Goal: Information Seeking & Learning: Learn about a topic

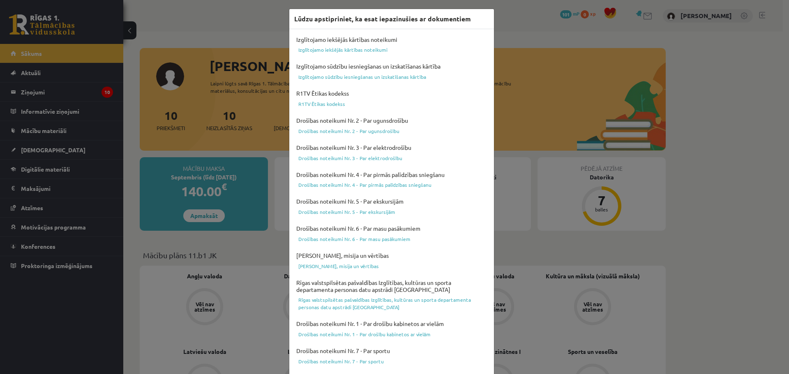
click at [666, 99] on div "Lūdzu apstipriniet, ka esat iepazinušies ar dokumentiem Izglītojamo iekšējās kā…" at bounding box center [394, 187] width 789 height 374
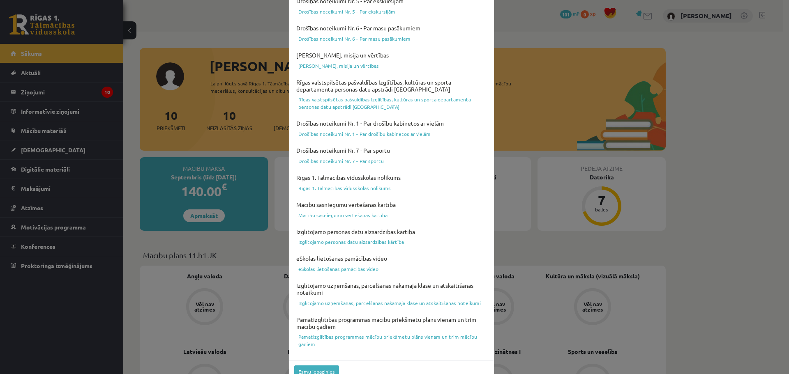
scroll to position [218, 0]
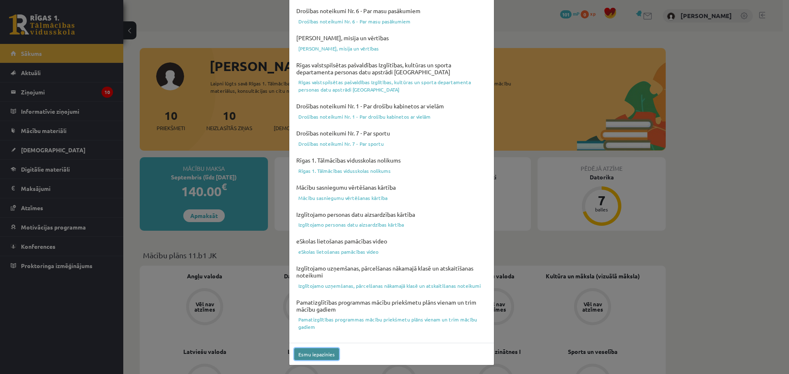
click at [311, 353] on button "Esmu iepazinies" at bounding box center [316, 354] width 45 height 12
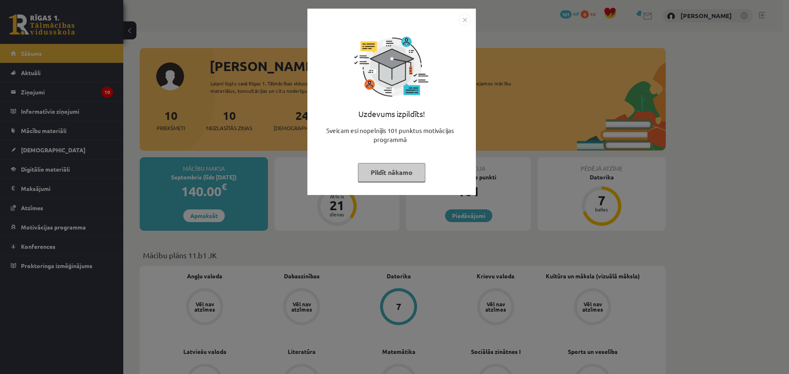
click at [467, 18] on img "Close" at bounding box center [464, 20] width 12 height 12
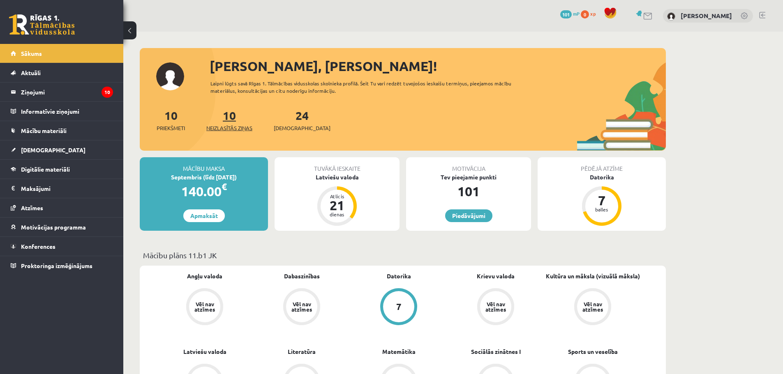
click at [236, 128] on span "Neizlasītās ziņas" at bounding box center [229, 128] width 46 height 8
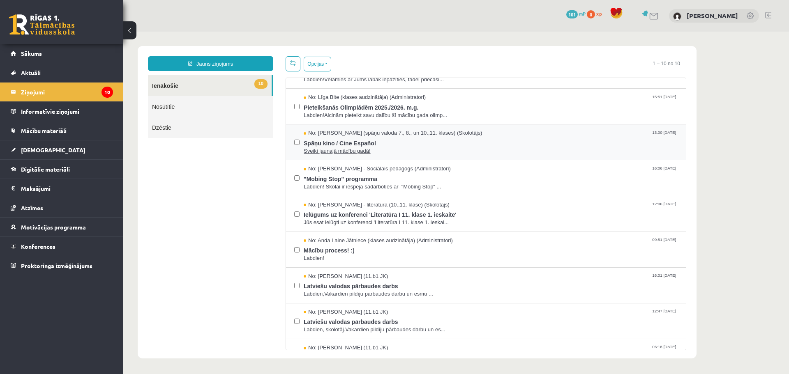
scroll to position [85, 0]
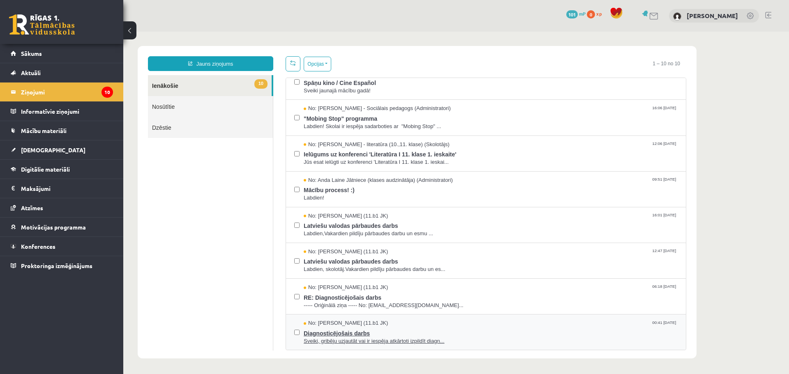
click at [349, 331] on span "Diagnosticējošais darbs" at bounding box center [491, 332] width 374 height 10
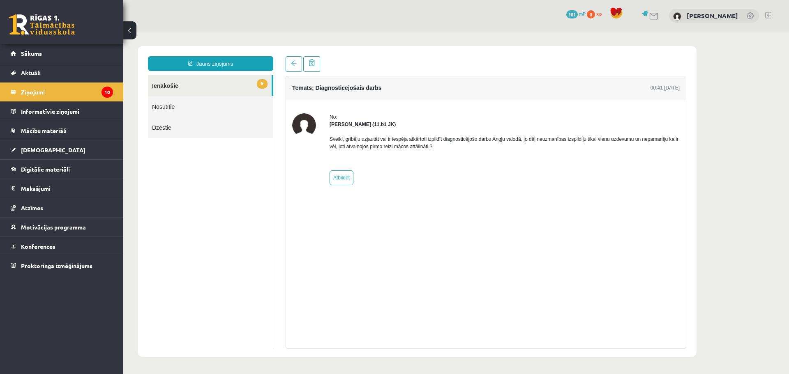
scroll to position [0, 0]
click at [74, 92] on legend "Ziņojumi 10" at bounding box center [67, 92] width 92 height 19
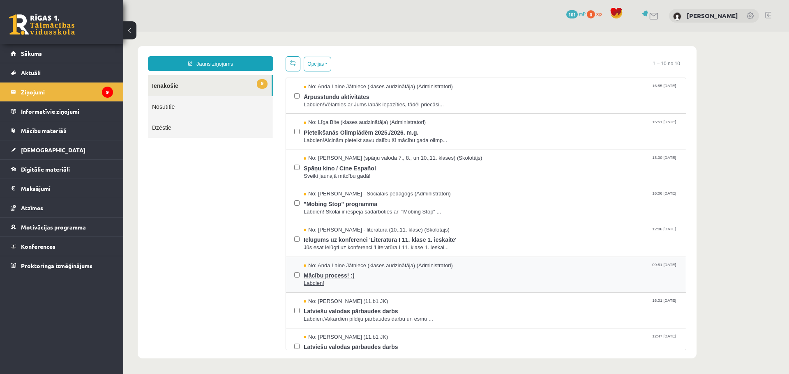
click at [339, 274] on span "Mācību process! :)" at bounding box center [491, 274] width 374 height 10
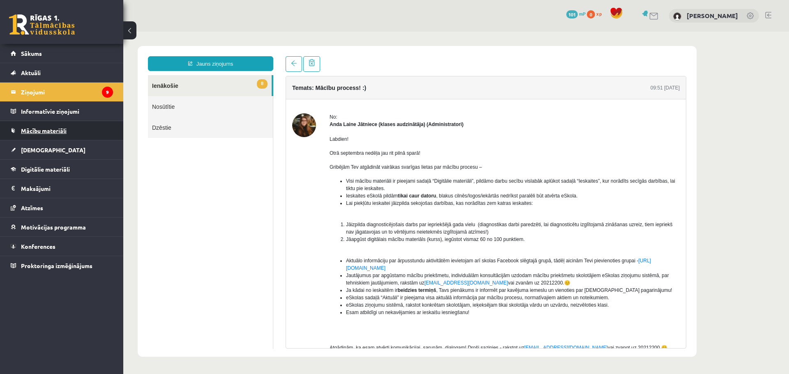
click at [56, 124] on link "Mācību materiāli" at bounding box center [62, 130] width 102 height 19
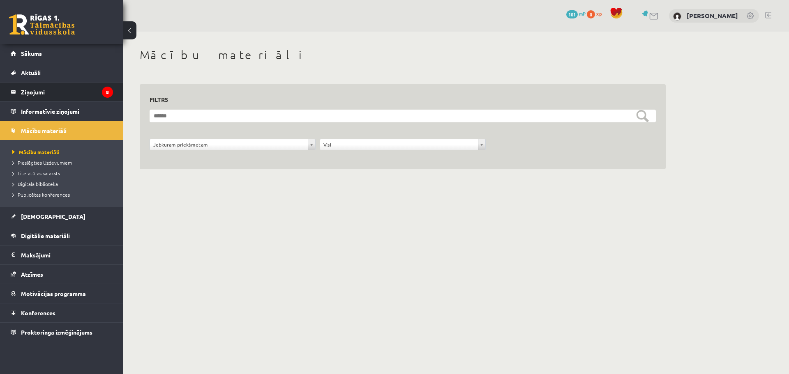
click at [35, 92] on legend "Ziņojumi 8" at bounding box center [67, 92] width 92 height 19
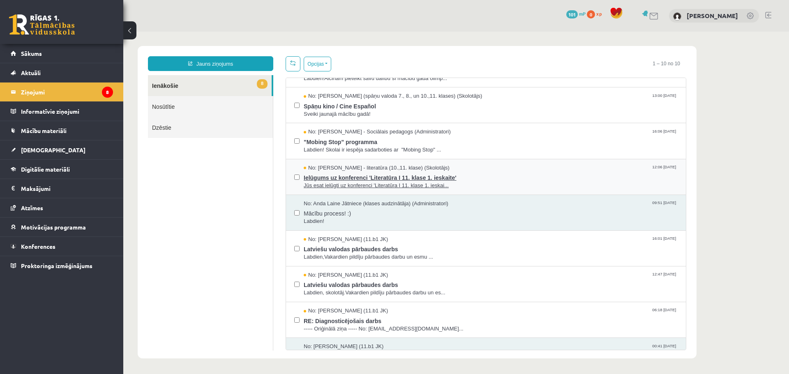
scroll to position [82, 0]
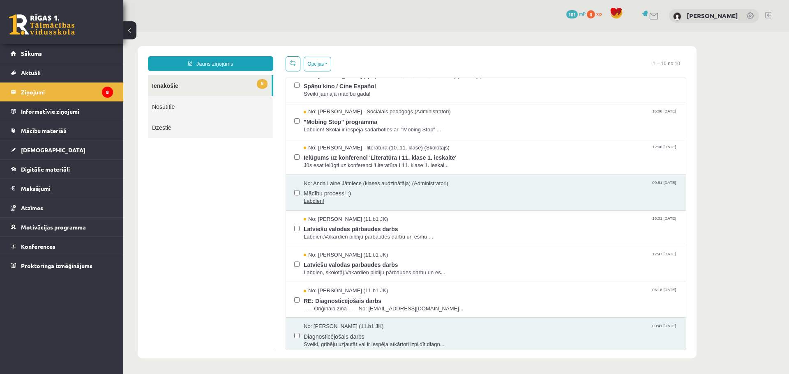
click at [340, 192] on span "Mācību process! :)" at bounding box center [491, 192] width 374 height 10
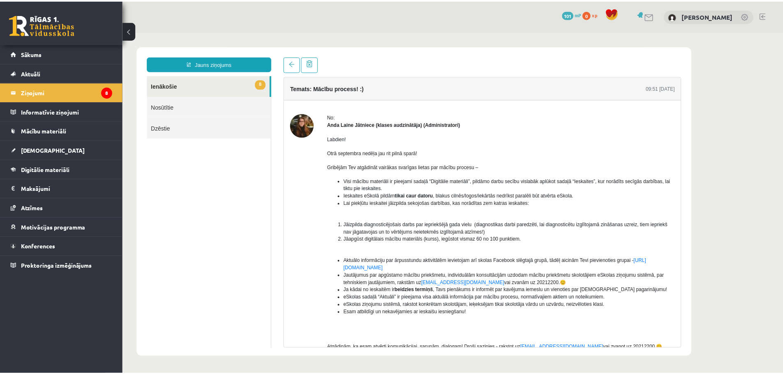
scroll to position [0, 0]
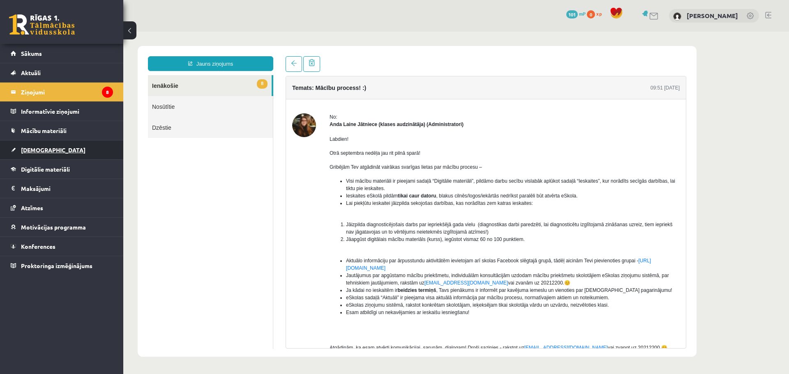
click at [43, 145] on link "[DEMOGRAPHIC_DATA]" at bounding box center [62, 149] width 102 height 19
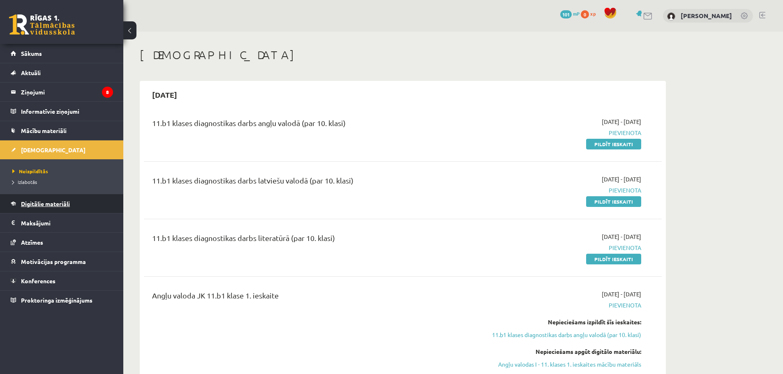
click at [53, 202] on span "Digitālie materiāli" at bounding box center [45, 203] width 49 height 7
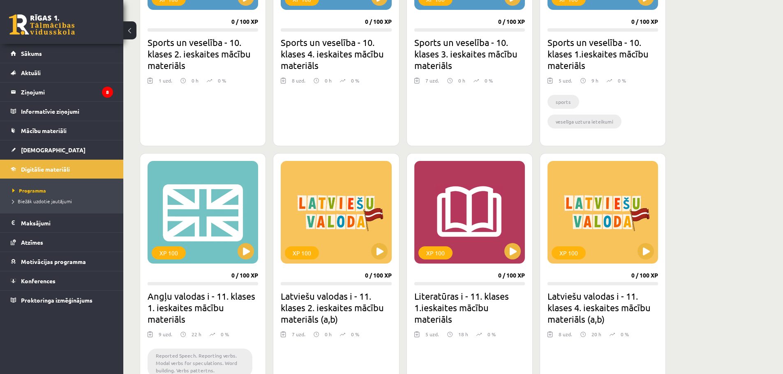
scroll to position [616, 0]
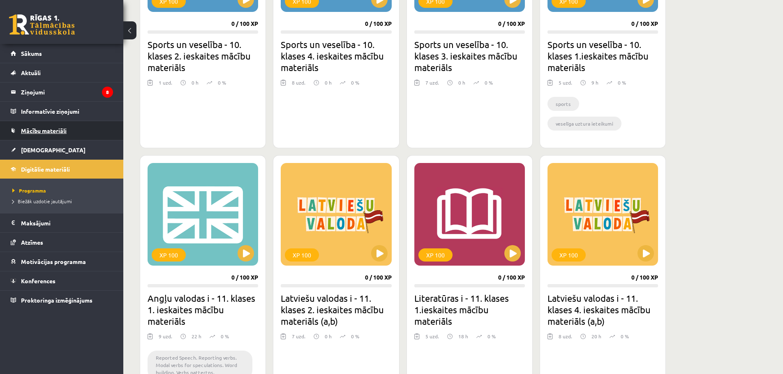
click at [60, 131] on span "Mācību materiāli" at bounding box center [44, 130] width 46 height 7
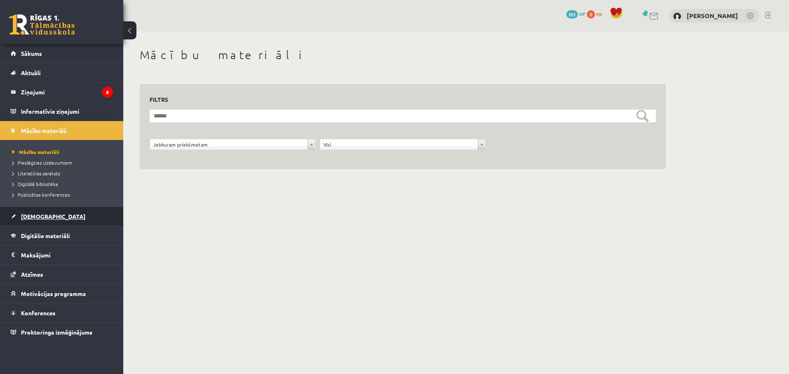
click at [30, 214] on span "[DEMOGRAPHIC_DATA]" at bounding box center [53, 216] width 64 height 7
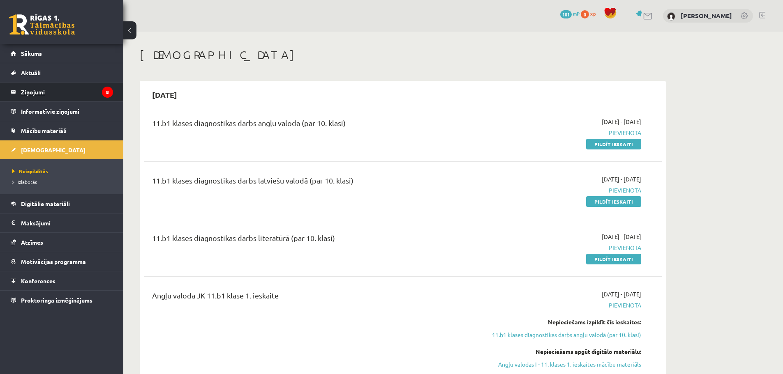
click at [32, 87] on legend "Ziņojumi 8" at bounding box center [67, 92] width 92 height 19
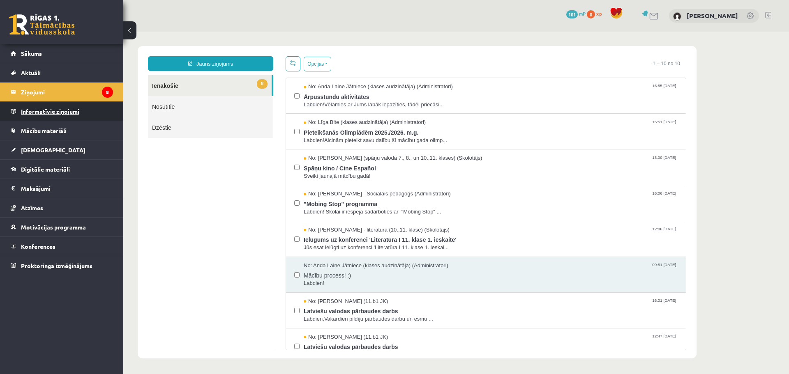
click at [64, 112] on legend "Informatīvie ziņojumi 0" at bounding box center [67, 111] width 92 height 19
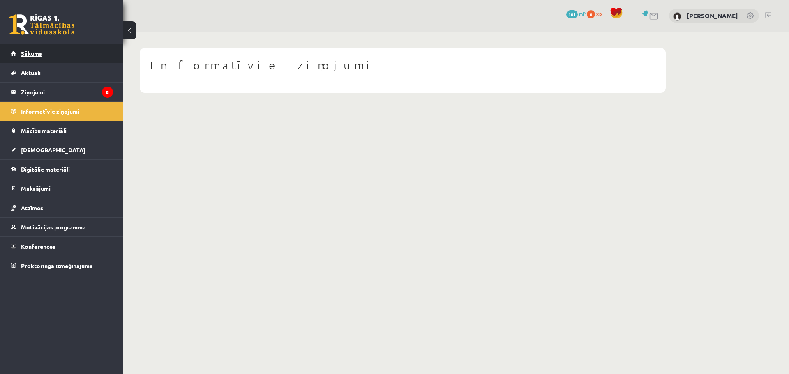
click at [41, 53] on span "Sākums" at bounding box center [31, 53] width 21 height 7
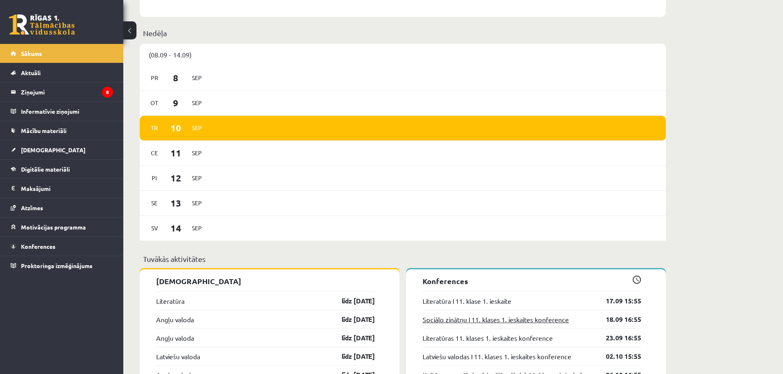
scroll to position [411, 0]
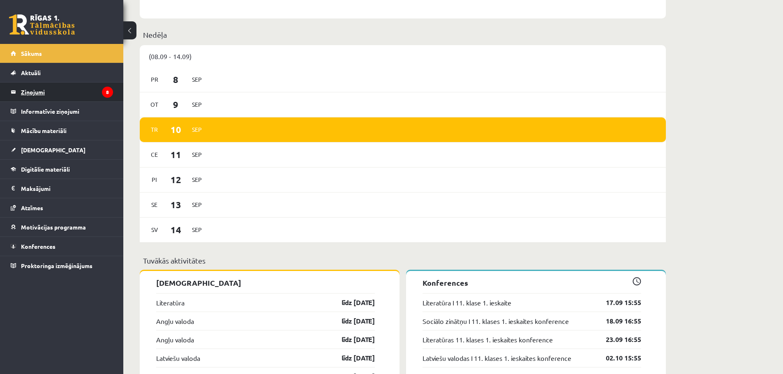
click at [66, 88] on legend "Ziņojumi 8" at bounding box center [67, 92] width 92 height 19
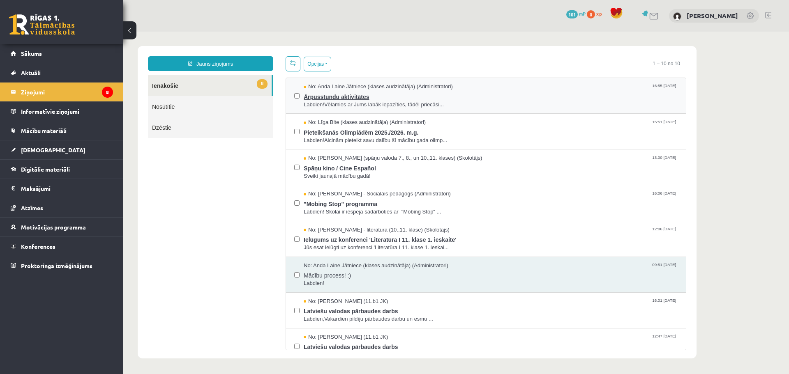
click at [348, 99] on span "Ārpusstundu aktivitātes" at bounding box center [491, 96] width 374 height 10
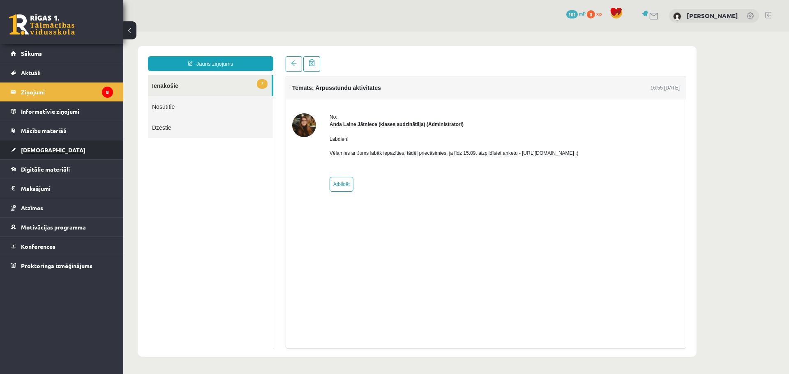
click at [42, 154] on link "[DEMOGRAPHIC_DATA]" at bounding box center [62, 149] width 102 height 19
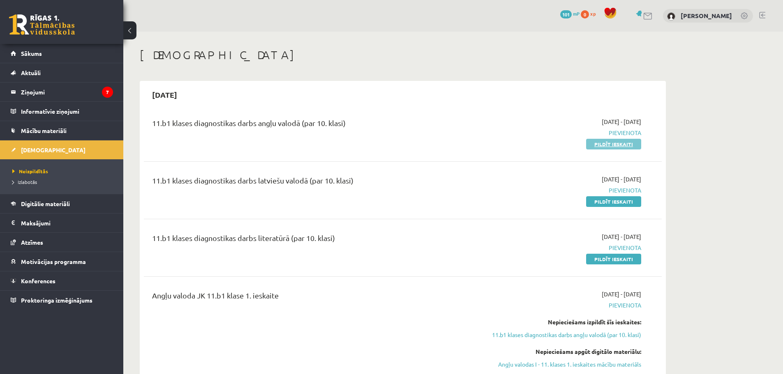
click at [594, 142] on link "Pildīt ieskaiti" at bounding box center [613, 144] width 55 height 11
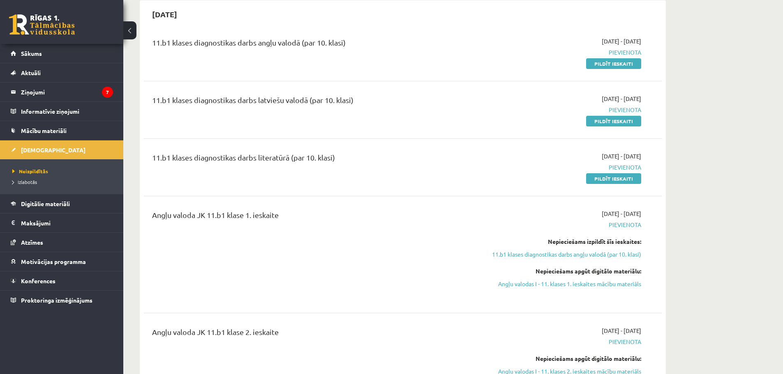
scroll to position [82, 0]
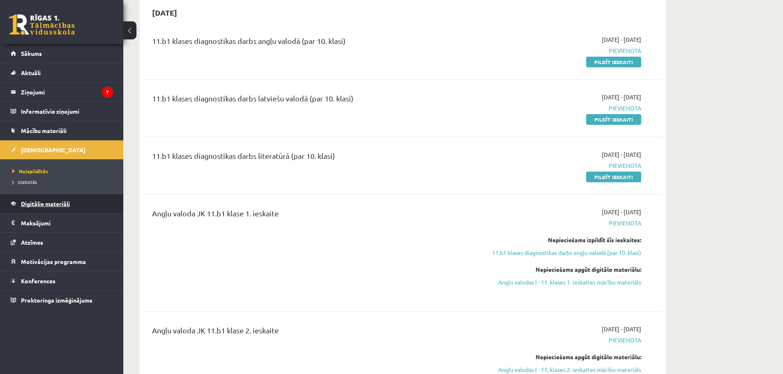
click at [71, 208] on link "Digitālie materiāli" at bounding box center [62, 203] width 102 height 19
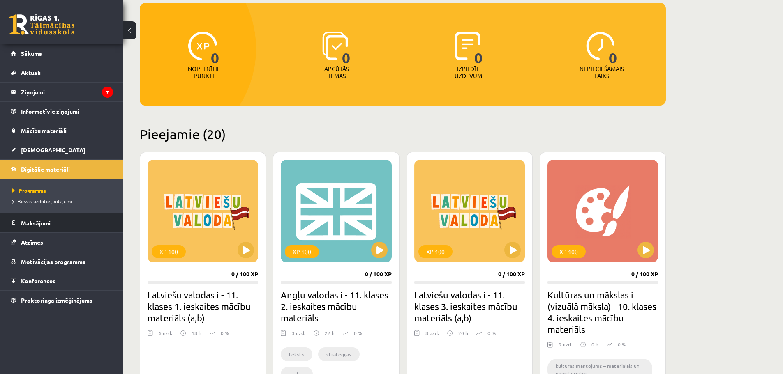
click at [59, 223] on legend "Maksājumi 0" at bounding box center [67, 223] width 92 height 19
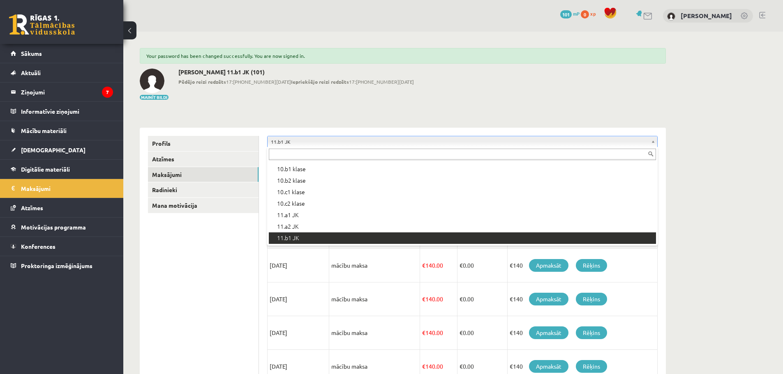
scroll to position [148, 0]
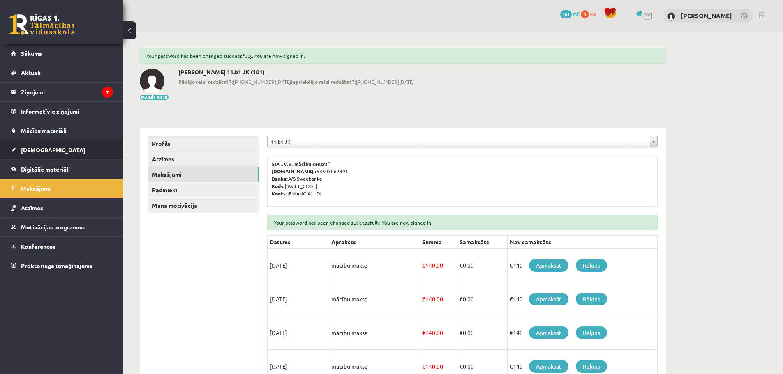
click at [77, 151] on link "[DEMOGRAPHIC_DATA]" at bounding box center [62, 149] width 102 height 19
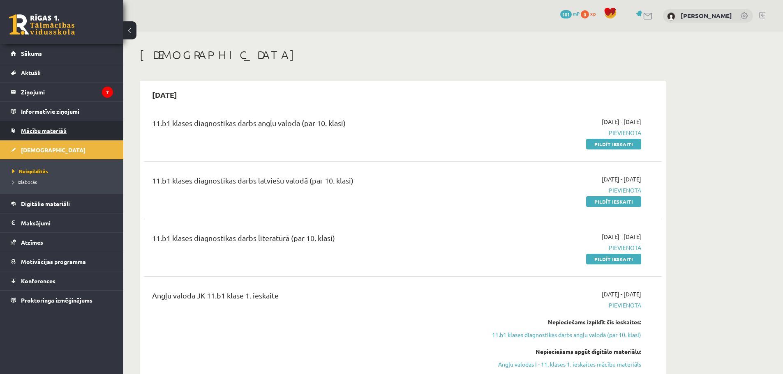
click at [74, 128] on link "Mācību materiāli" at bounding box center [62, 130] width 102 height 19
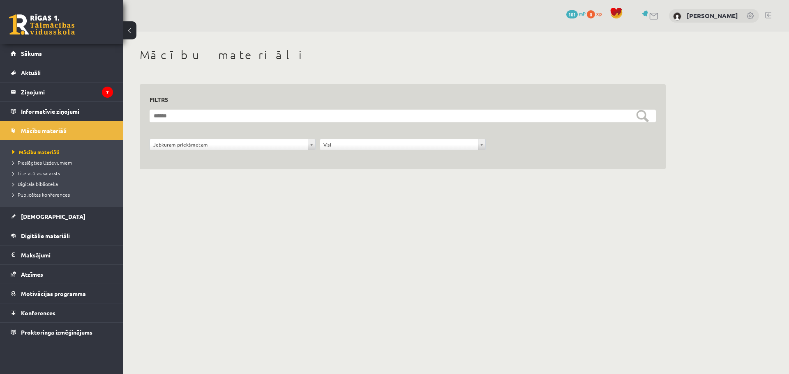
click at [47, 175] on span "Literatūras saraksts" at bounding box center [36, 173] width 48 height 7
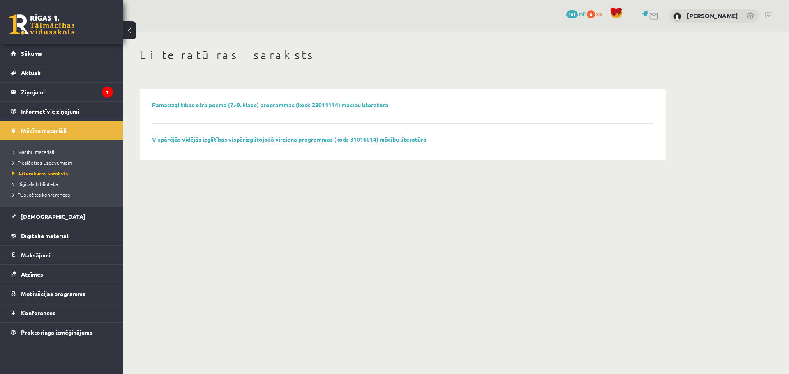
click at [14, 191] on link "Publicētas konferences" at bounding box center [63, 194] width 103 height 7
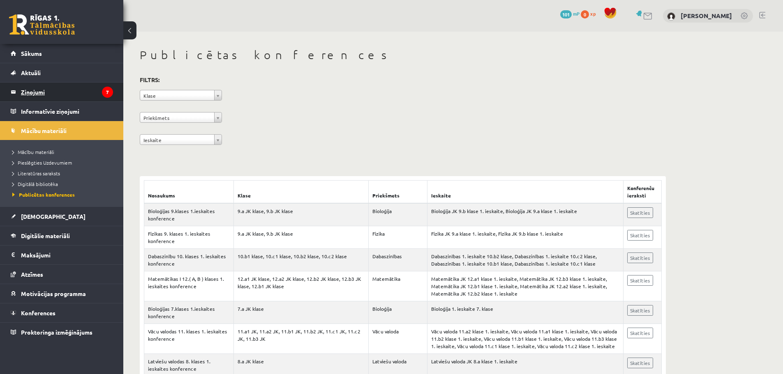
click at [61, 85] on legend "Ziņojumi 7" at bounding box center [67, 92] width 92 height 19
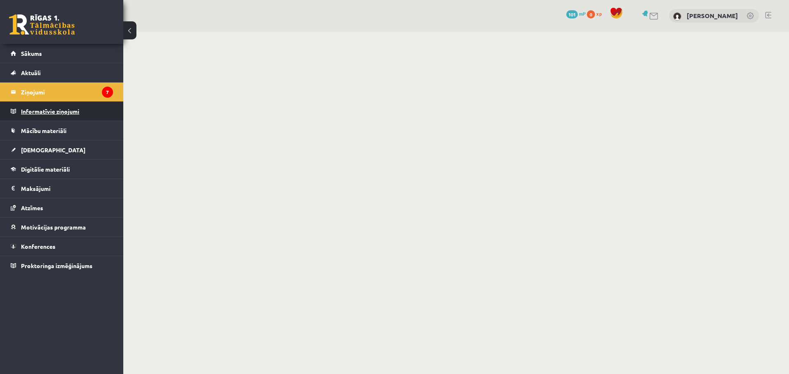
click at [49, 109] on legend "Informatīvie ziņojumi 0" at bounding box center [67, 111] width 92 height 19
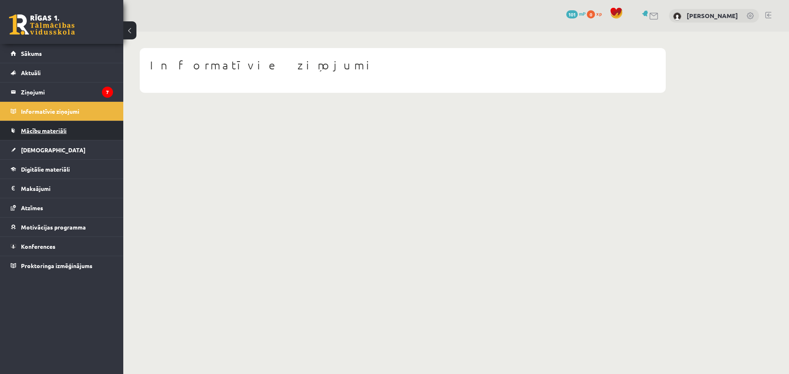
click at [25, 131] on span "Mācību materiāli" at bounding box center [44, 130] width 46 height 7
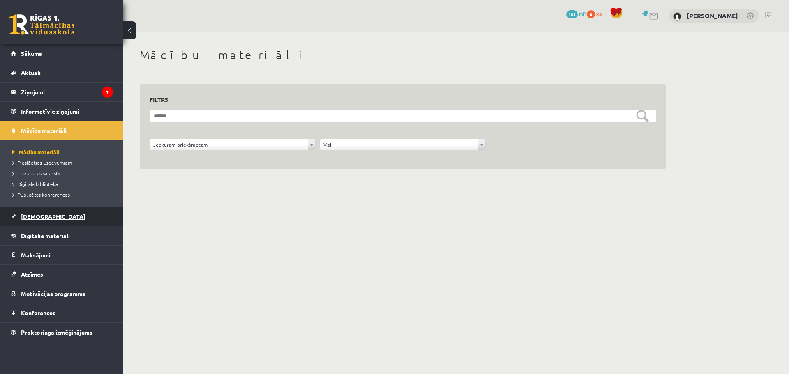
click at [34, 218] on span "[DEMOGRAPHIC_DATA]" at bounding box center [53, 216] width 64 height 7
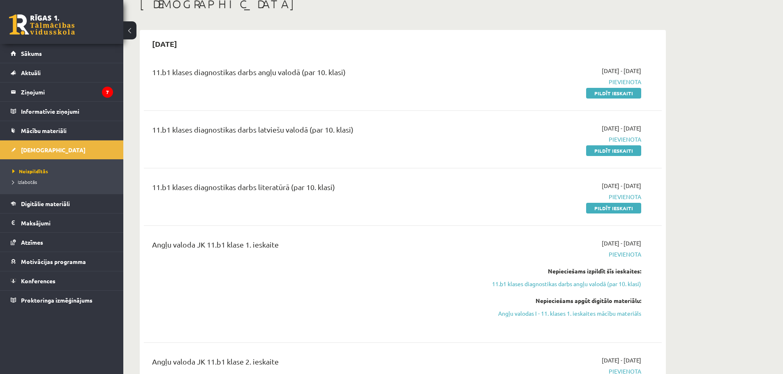
scroll to position [82, 0]
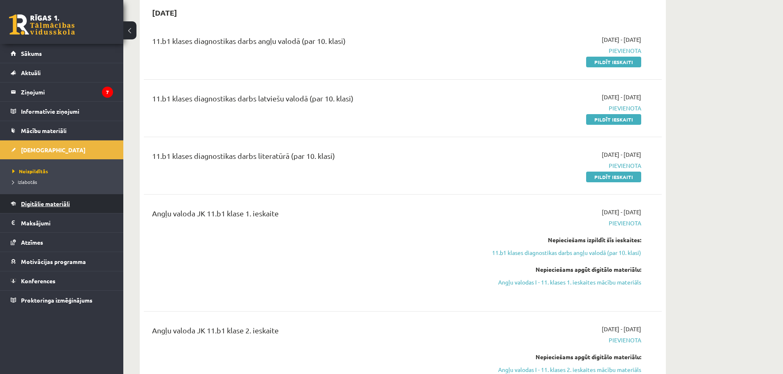
click at [67, 205] on span "Digitālie materiāli" at bounding box center [45, 203] width 49 height 7
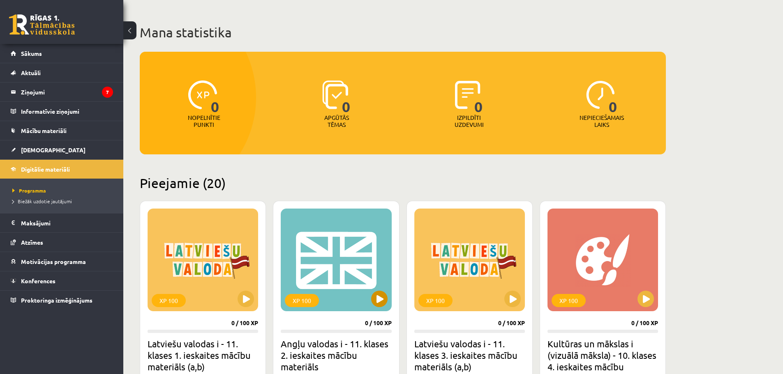
scroll to position [164, 0]
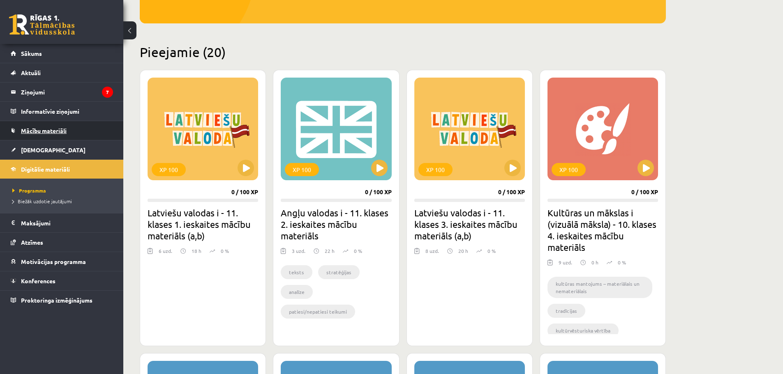
click at [48, 135] on link "Mācību materiāli" at bounding box center [62, 130] width 102 height 19
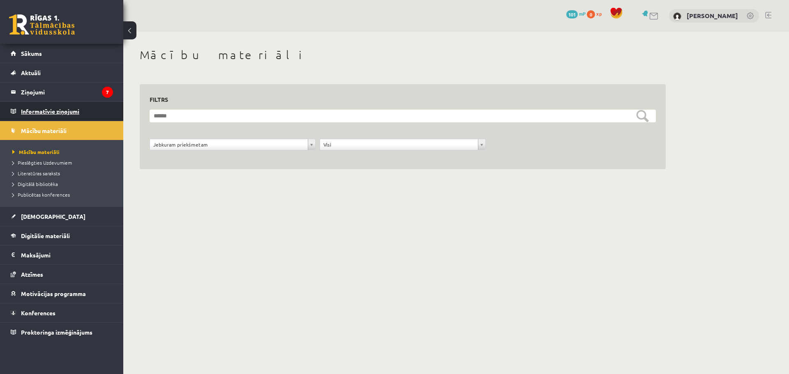
click at [60, 106] on legend "Informatīvie ziņojumi 0" at bounding box center [67, 111] width 92 height 19
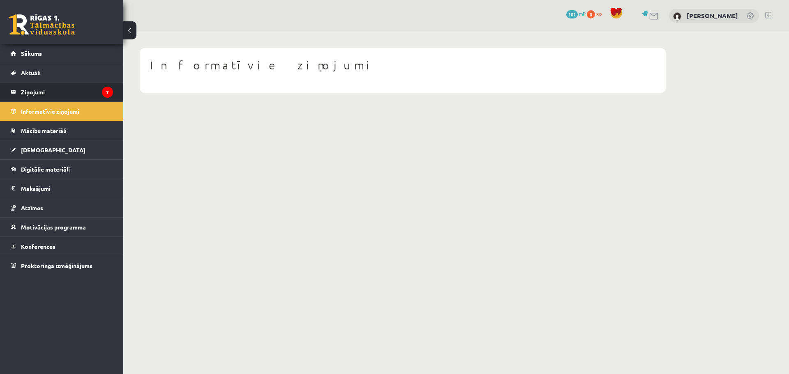
click at [69, 98] on legend "Ziņojumi 7" at bounding box center [67, 92] width 92 height 19
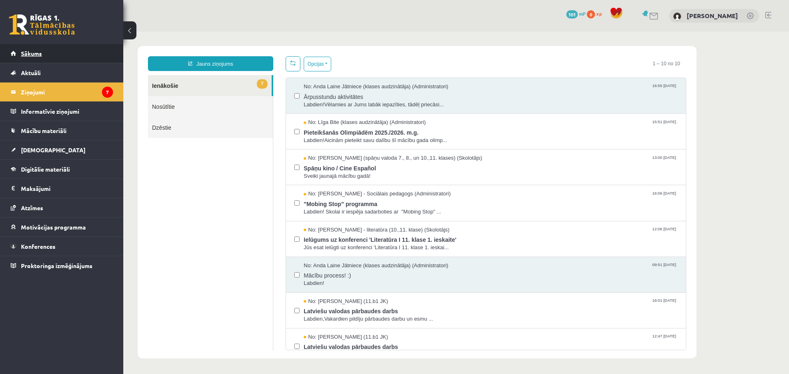
click at [67, 46] on link "Sākums" at bounding box center [62, 53] width 102 height 19
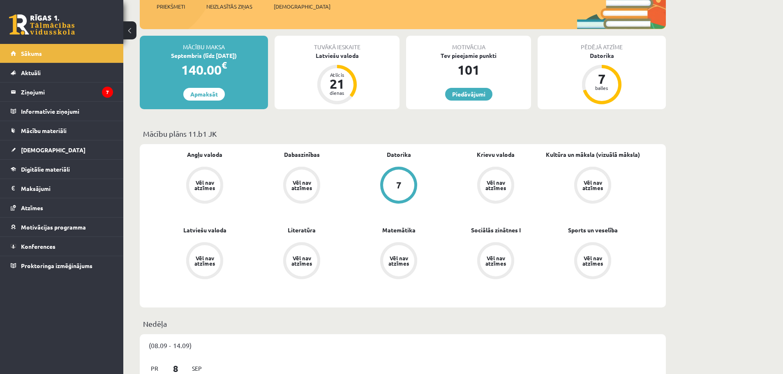
scroll to position [123, 0]
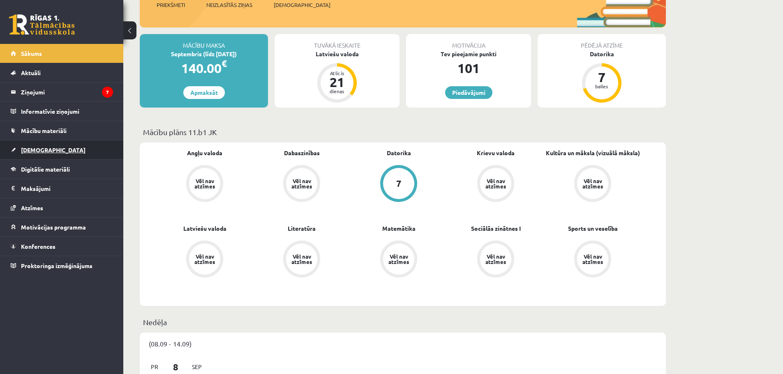
click at [47, 147] on link "[DEMOGRAPHIC_DATA]" at bounding box center [62, 149] width 102 height 19
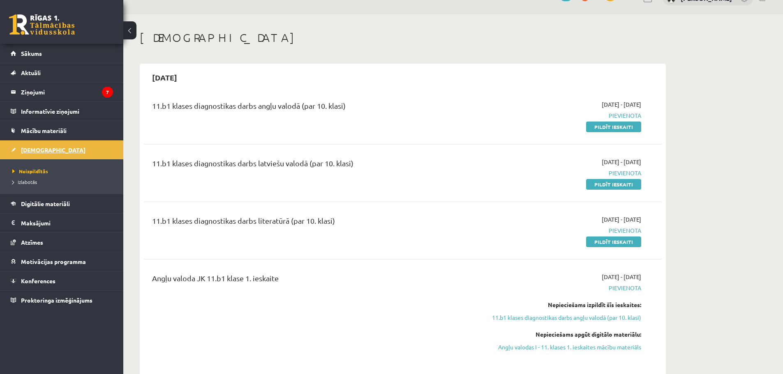
scroll to position [41, 0]
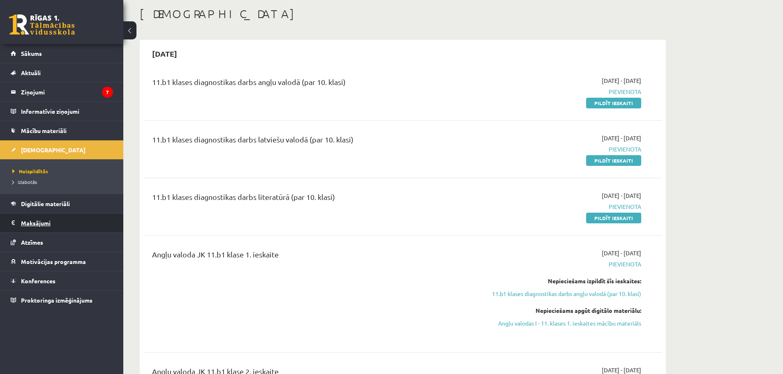
click at [42, 222] on legend "Maksājumi 0" at bounding box center [67, 223] width 92 height 19
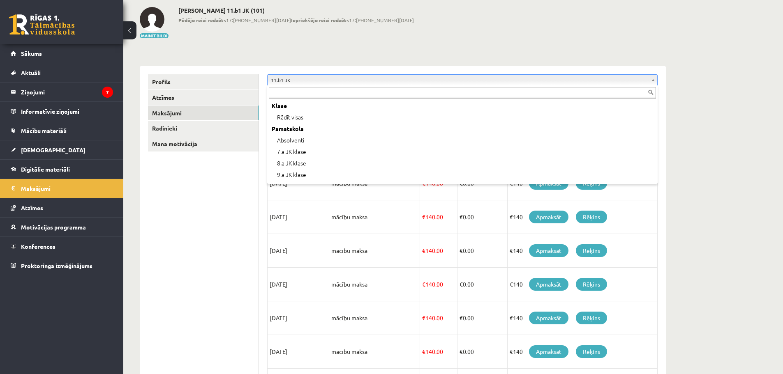
scroll to position [148, 0]
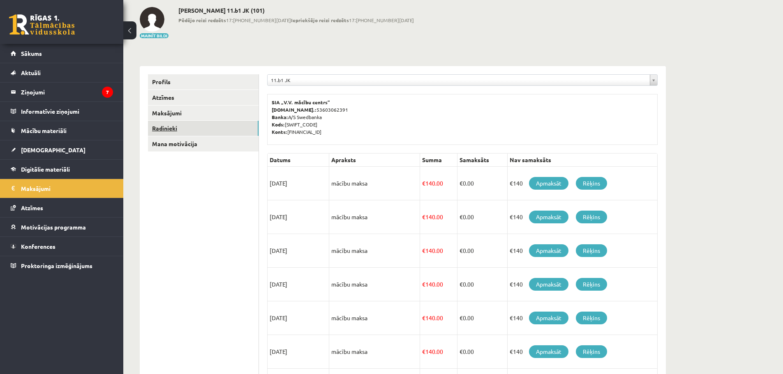
click at [180, 128] on link "Radinieki" at bounding box center [203, 128] width 111 height 15
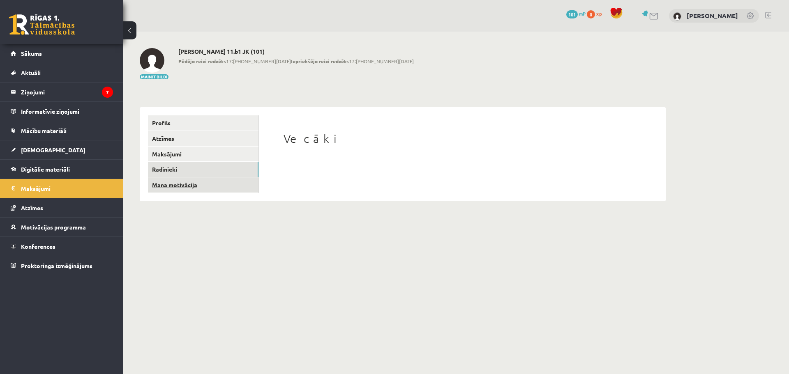
click at [193, 184] on link "Mana motivācija" at bounding box center [203, 184] width 111 height 15
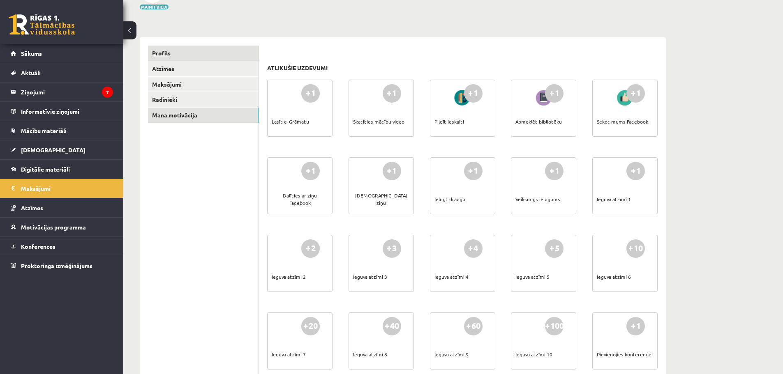
scroll to position [41, 0]
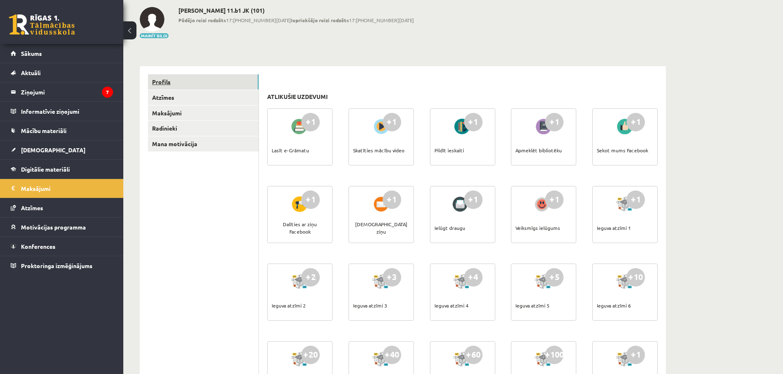
click at [171, 83] on link "Profils" at bounding box center [203, 81] width 111 height 15
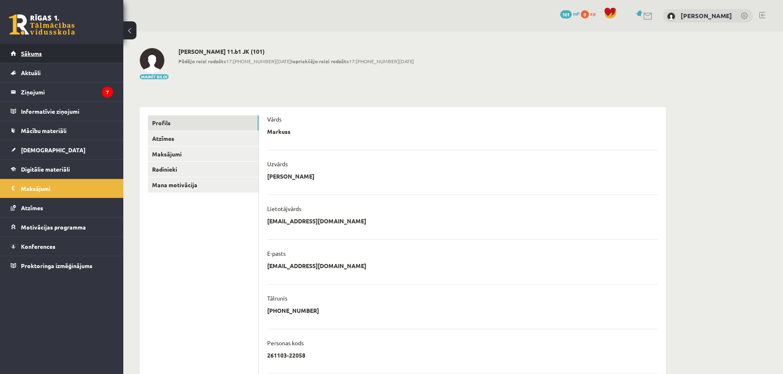
click at [35, 57] on link "Sākums" at bounding box center [62, 53] width 102 height 19
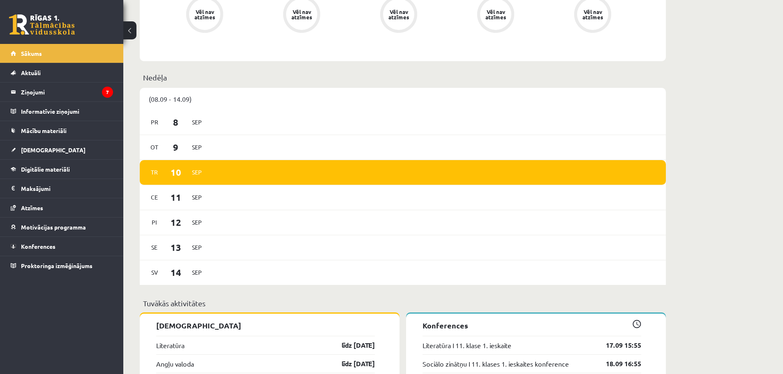
scroll to position [366, 0]
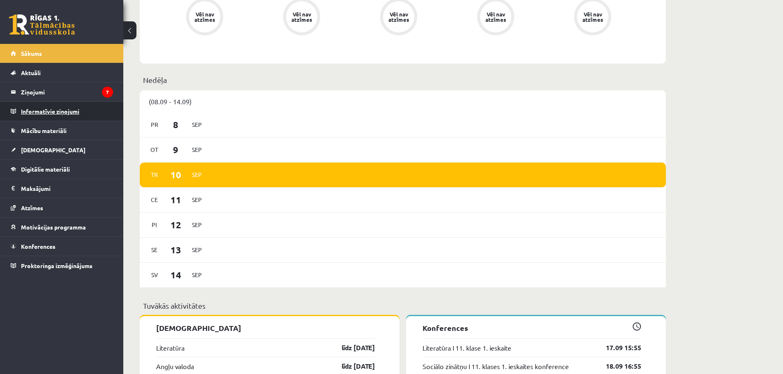
click at [55, 107] on legend "Informatīvie ziņojumi 0" at bounding box center [67, 111] width 92 height 19
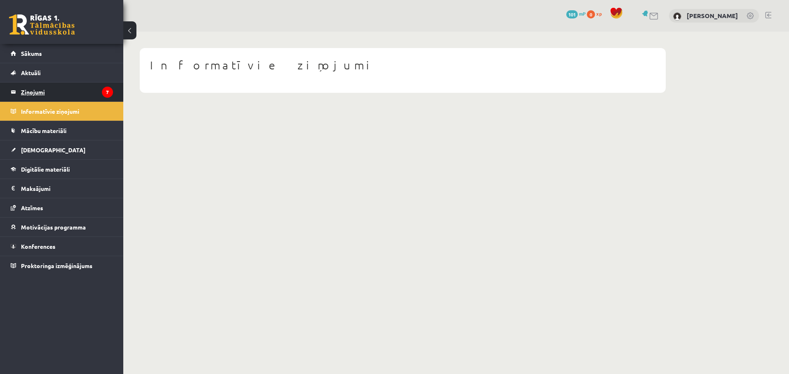
click at [87, 90] on legend "Ziņojumi 7" at bounding box center [67, 92] width 92 height 19
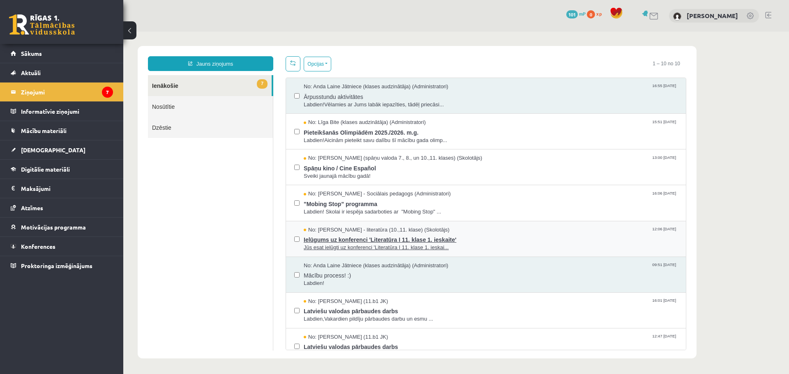
click at [363, 237] on span "Ielūgums uz konferenci 'Literatūra I 11. klase 1. ieskaite'" at bounding box center [491, 239] width 374 height 10
click at [54, 52] on link "Sākums" at bounding box center [62, 53] width 102 height 19
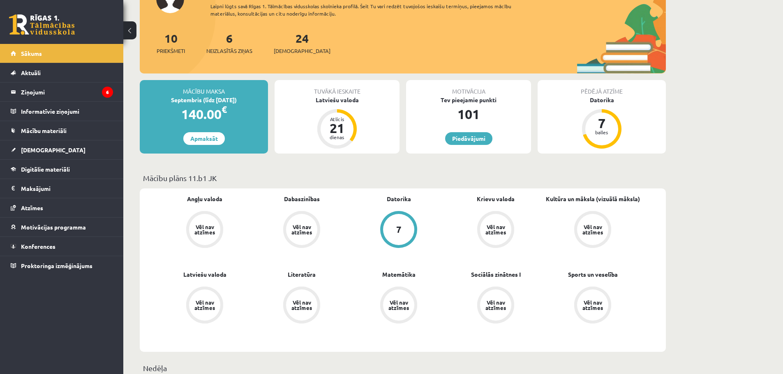
scroll to position [82, 0]
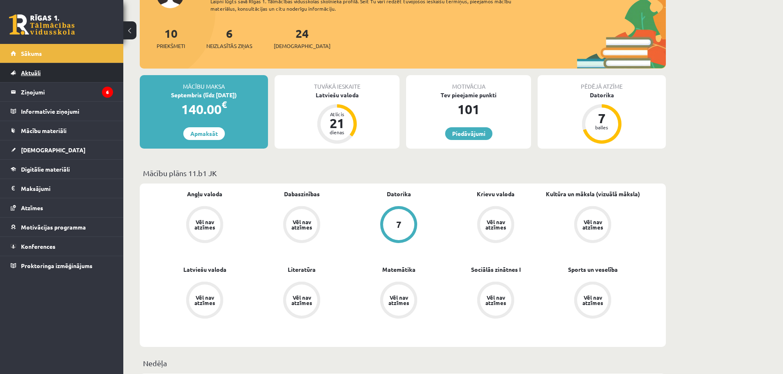
click at [34, 68] on link "Aktuāli" at bounding box center [62, 72] width 102 height 19
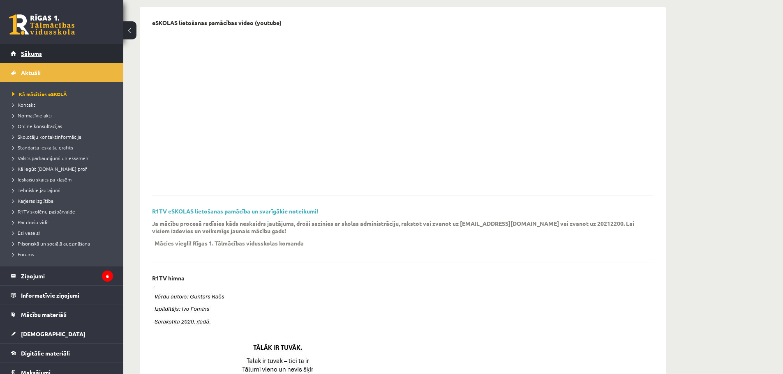
click at [39, 52] on span "Sākums" at bounding box center [31, 53] width 21 height 7
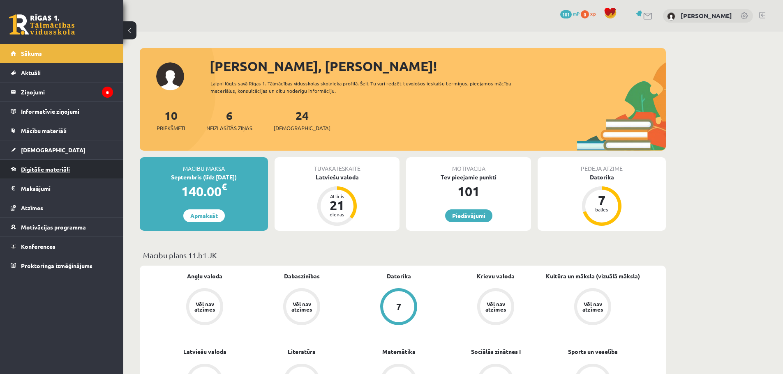
click at [50, 172] on span "Digitālie materiāli" at bounding box center [45, 169] width 49 height 7
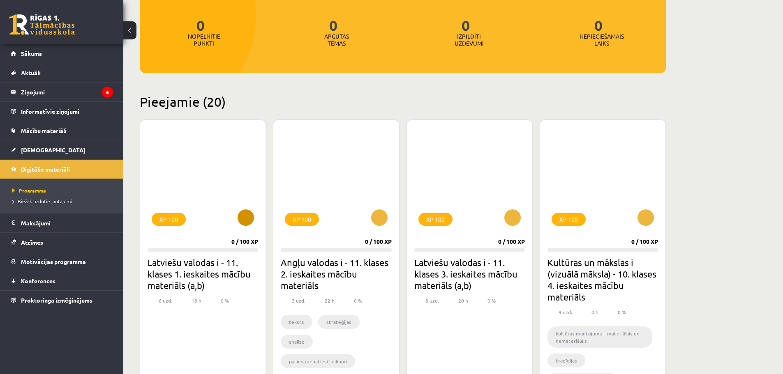
scroll to position [123, 0]
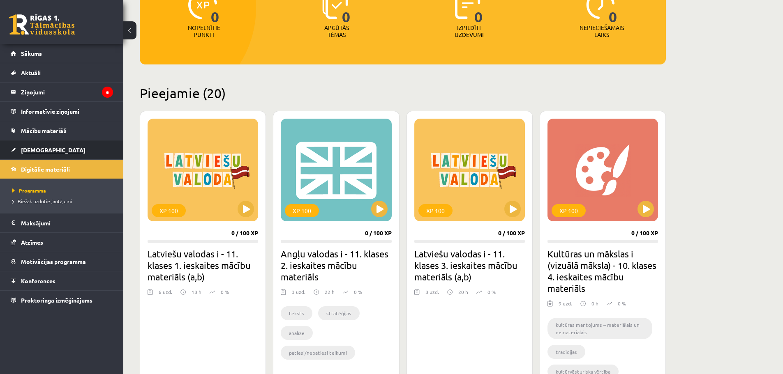
click at [41, 150] on span "[DEMOGRAPHIC_DATA]" at bounding box center [53, 149] width 64 height 7
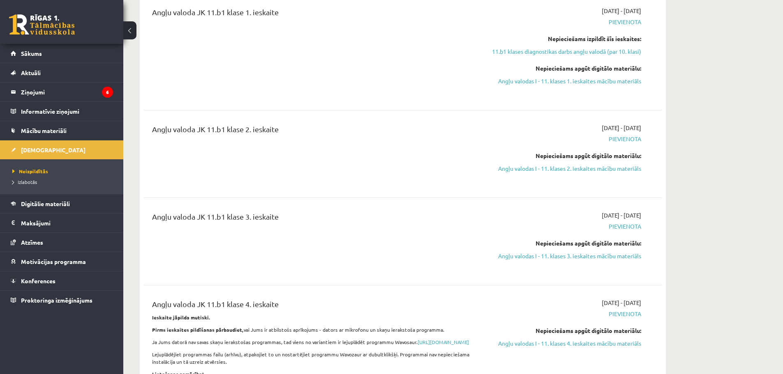
scroll to position [288, 0]
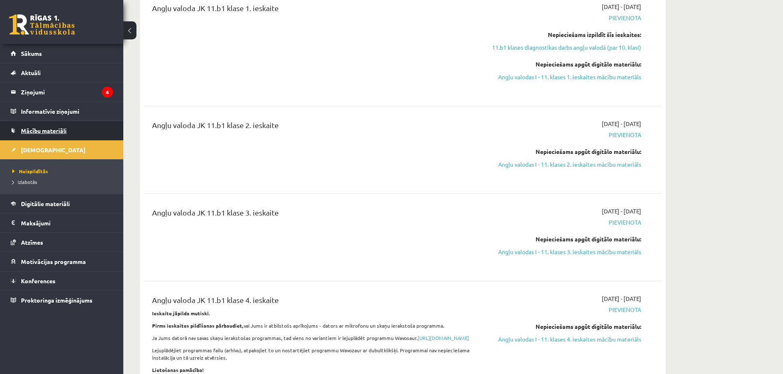
click at [85, 128] on link "Mācību materiāli" at bounding box center [62, 130] width 102 height 19
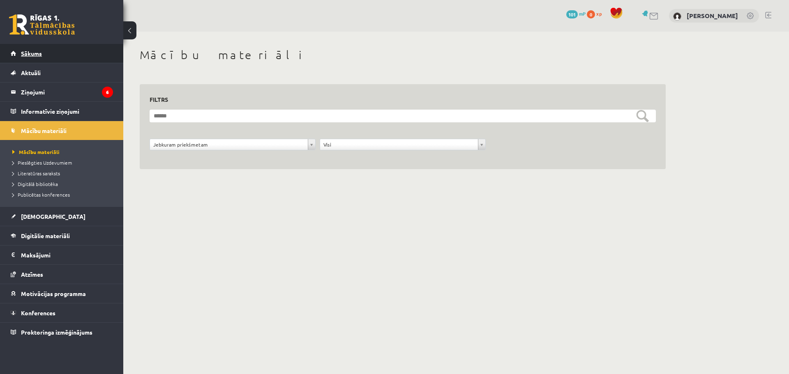
click at [65, 46] on link "Sākums" at bounding box center [62, 53] width 102 height 19
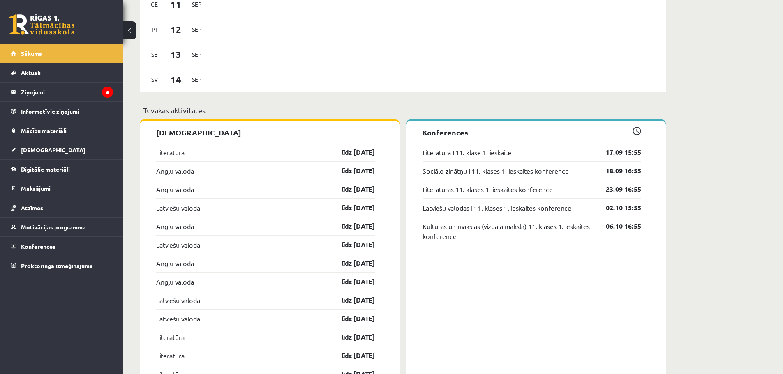
scroll to position [575, 0]
